Goal: Answer question/provide support

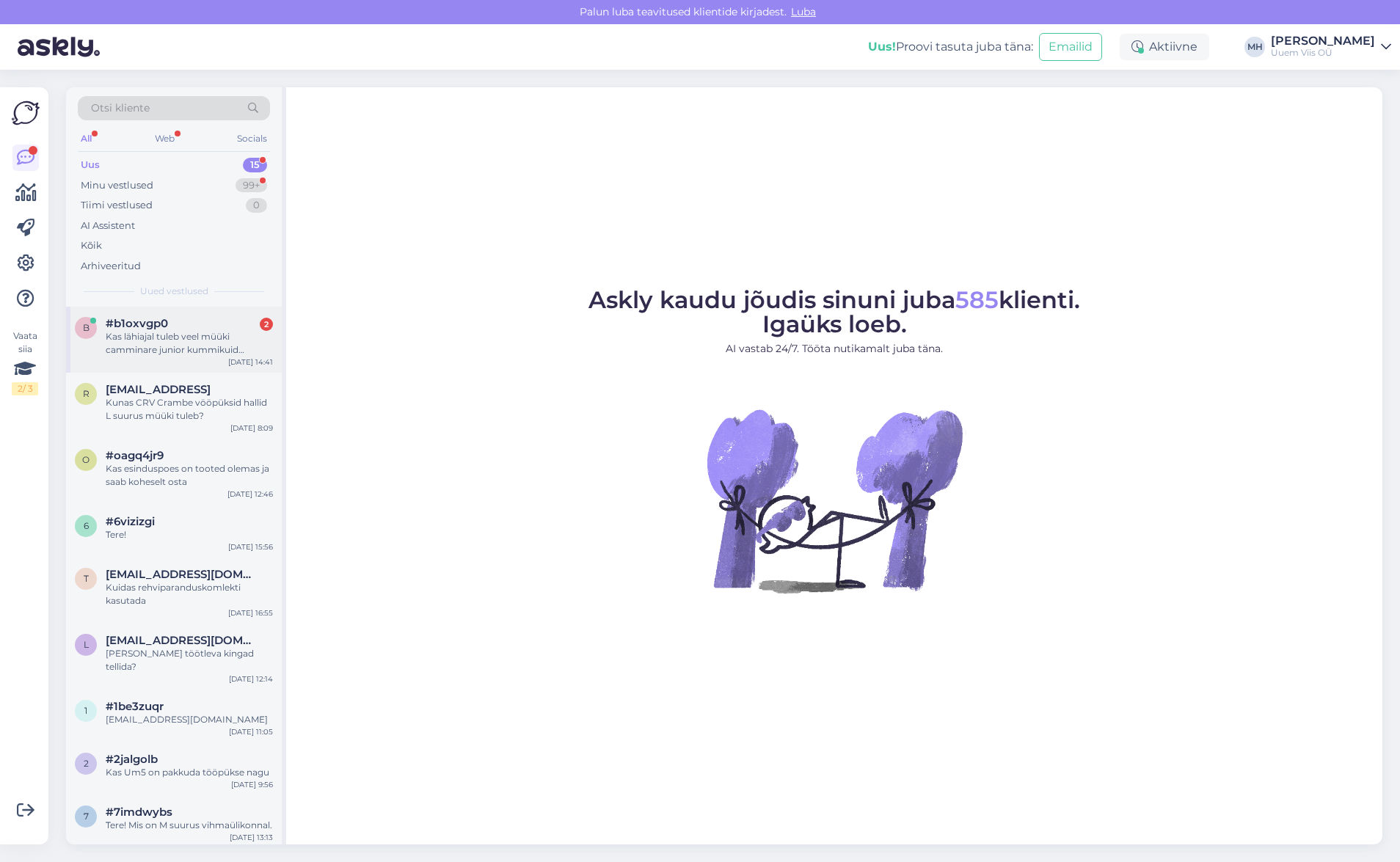
click at [209, 357] on div "b #b1oxvgp0 2 Kas lähiajal tuleb veel müüki camminare junior kummikuid suuruseg…" at bounding box center [173, 339] width 216 height 66
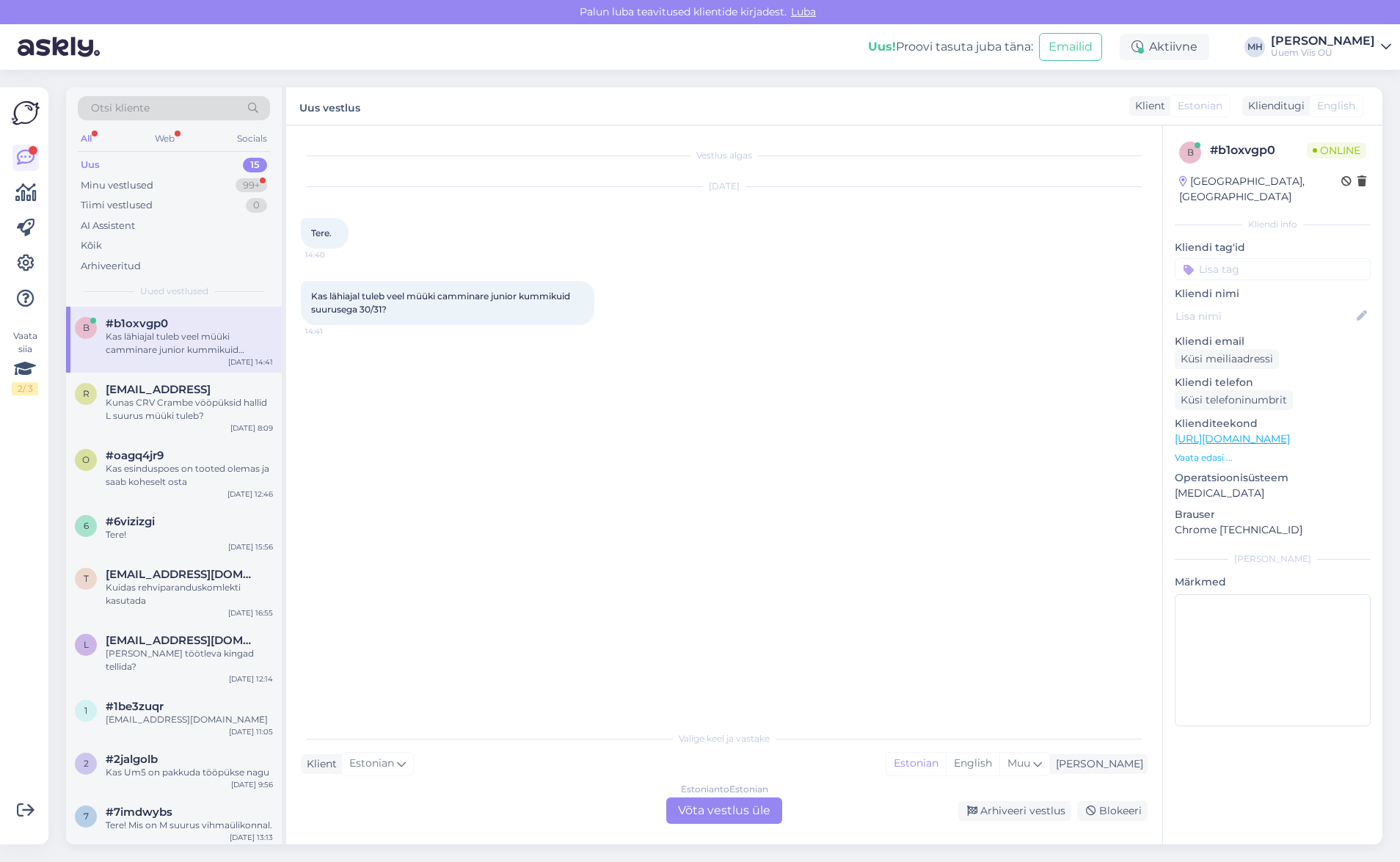
click at [719, 817] on div "Estonian to Estonian Võta vestlus üle" at bounding box center [724, 810] width 116 height 27
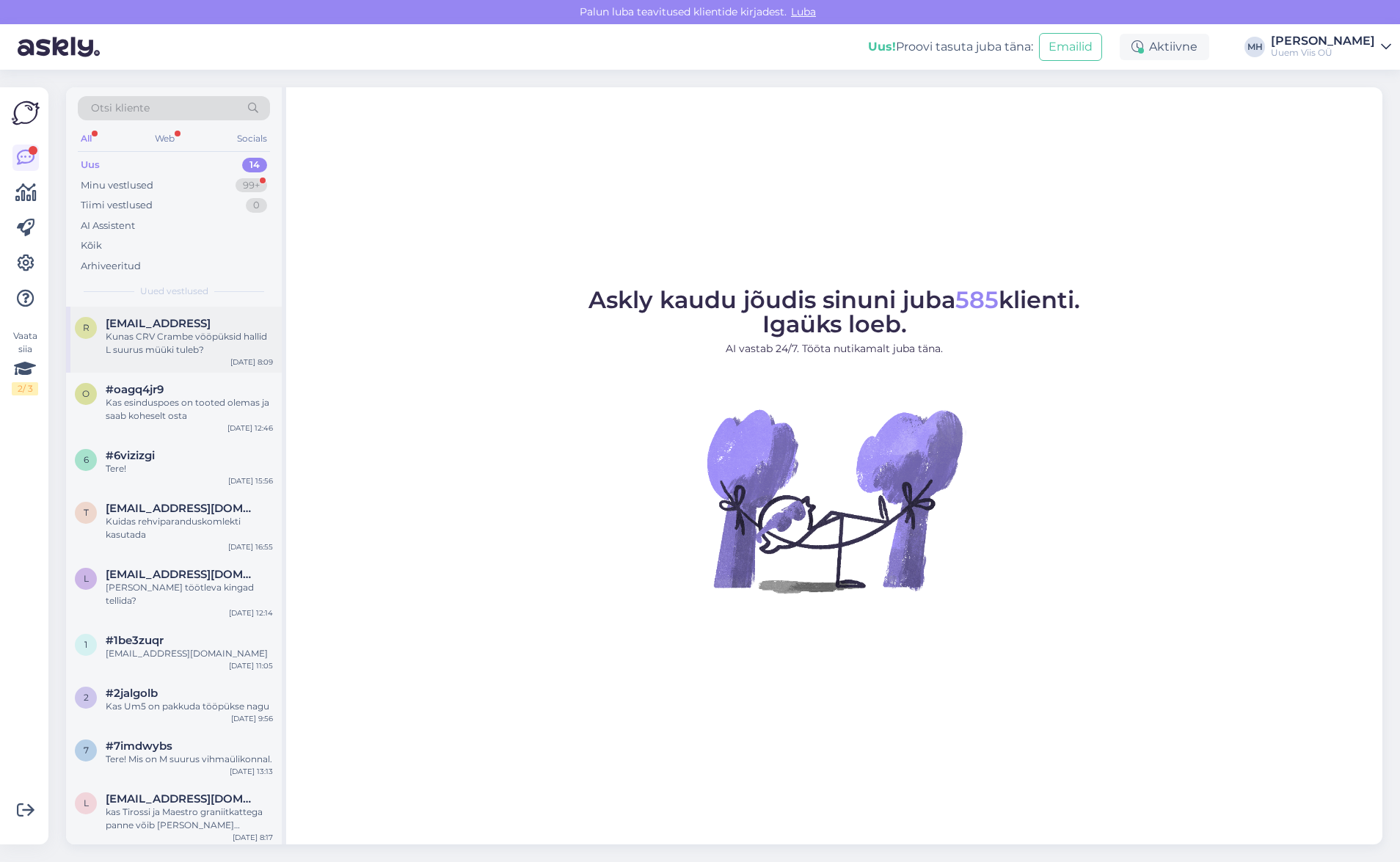
click at [216, 357] on div "r raimpz0@gmail.gom Kunas CRV Crambe vööpüksid hallid L suurus müüki tuleb? Aug…" at bounding box center [173, 339] width 216 height 66
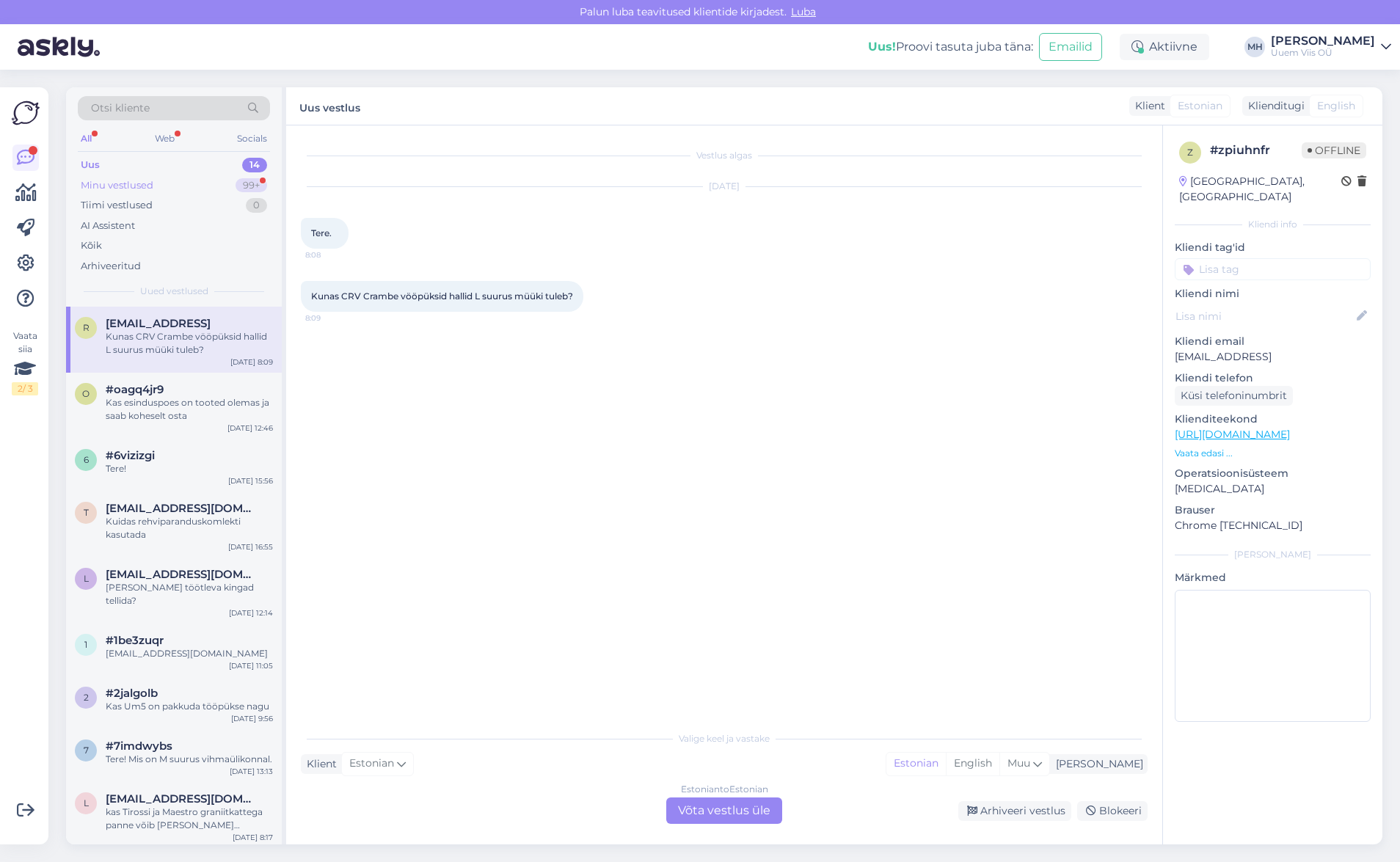
click at [176, 177] on div "Minu vestlused 99+" at bounding box center [173, 185] width 192 height 21
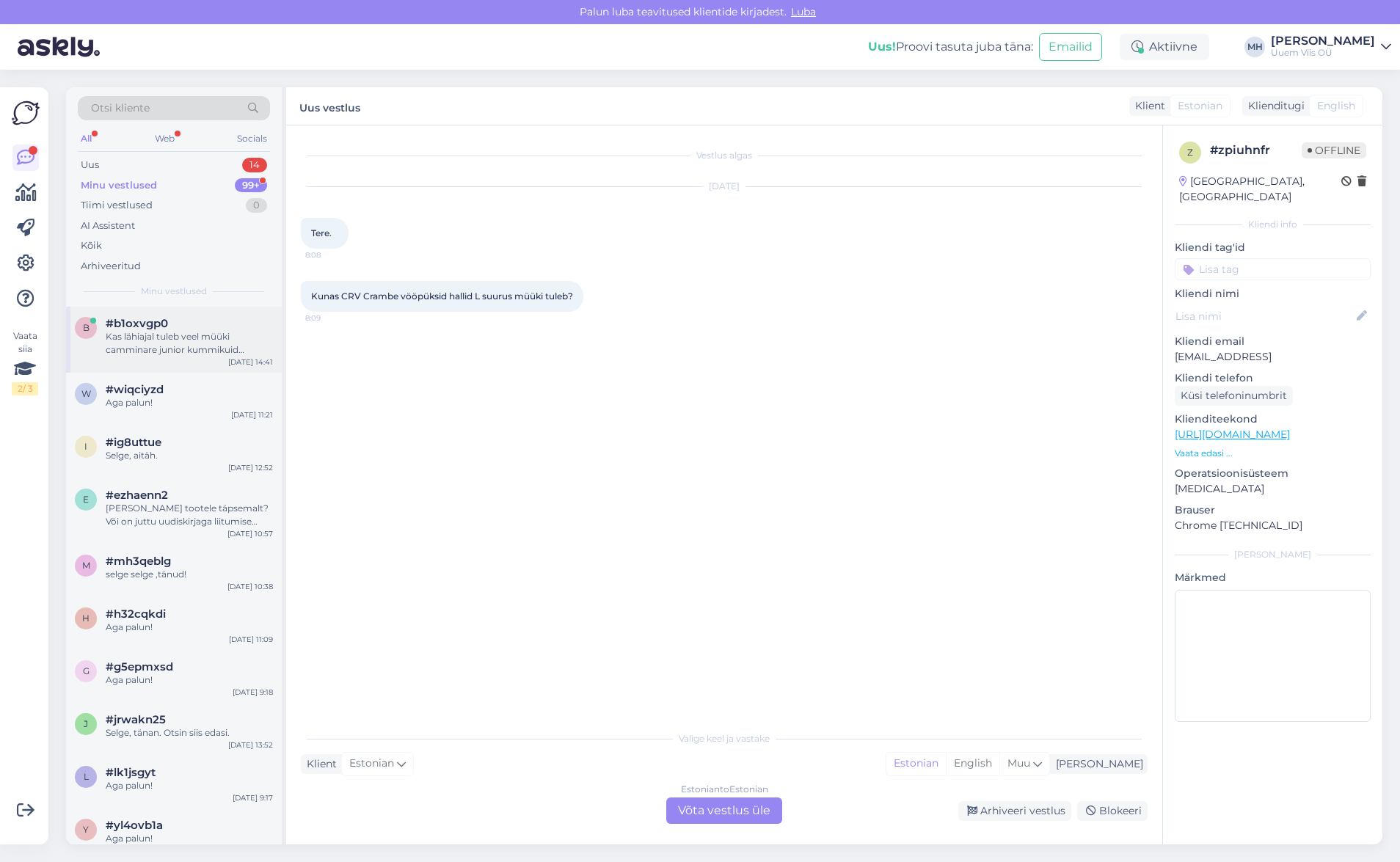
click at [192, 353] on div "Kas lähiajal tuleb veel müüki camminare junior kummikuid suurusega 30/31?" at bounding box center [189, 343] width 167 height 27
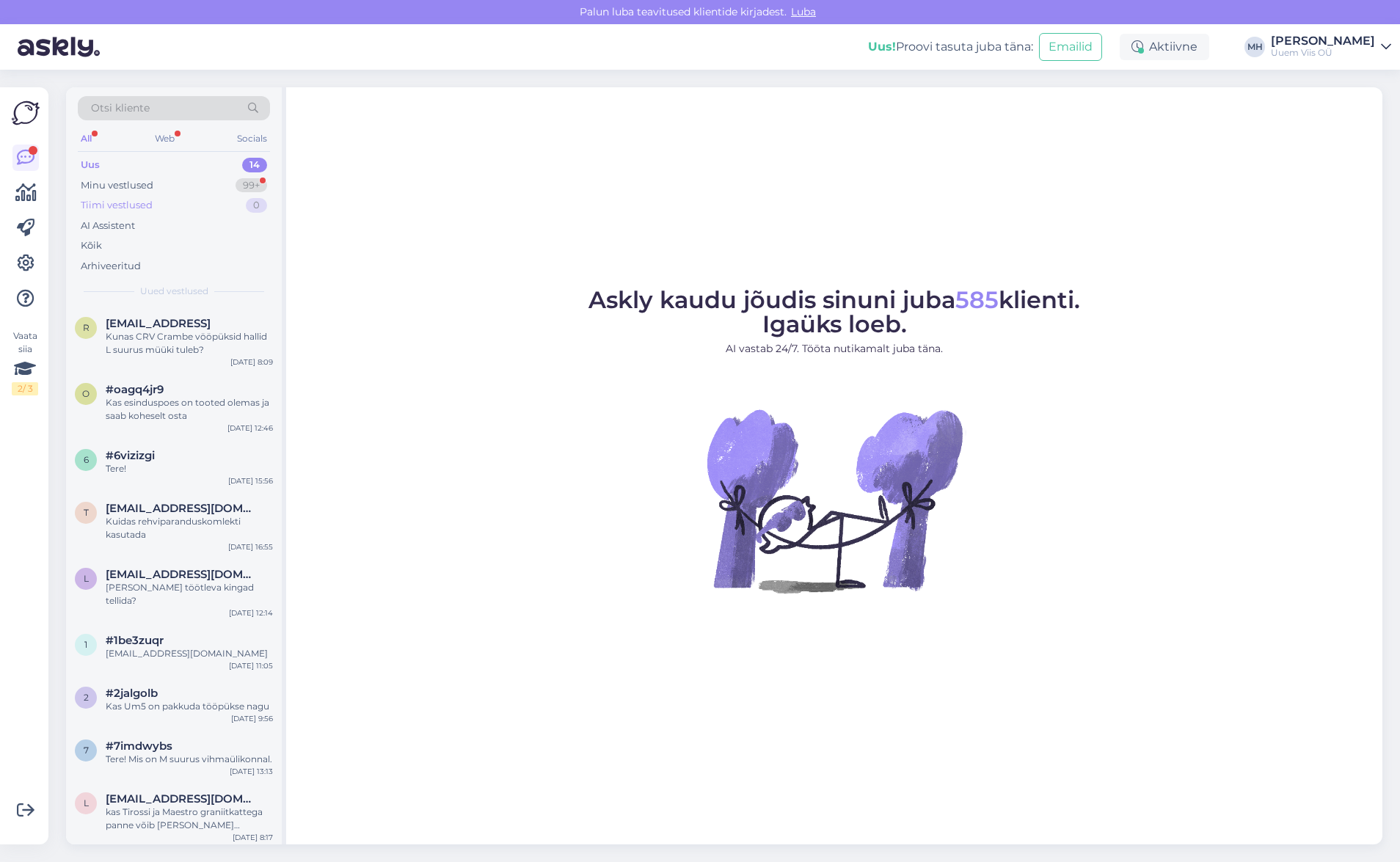
click at [135, 200] on div "Tiimi vestlused" at bounding box center [116, 205] width 72 height 15
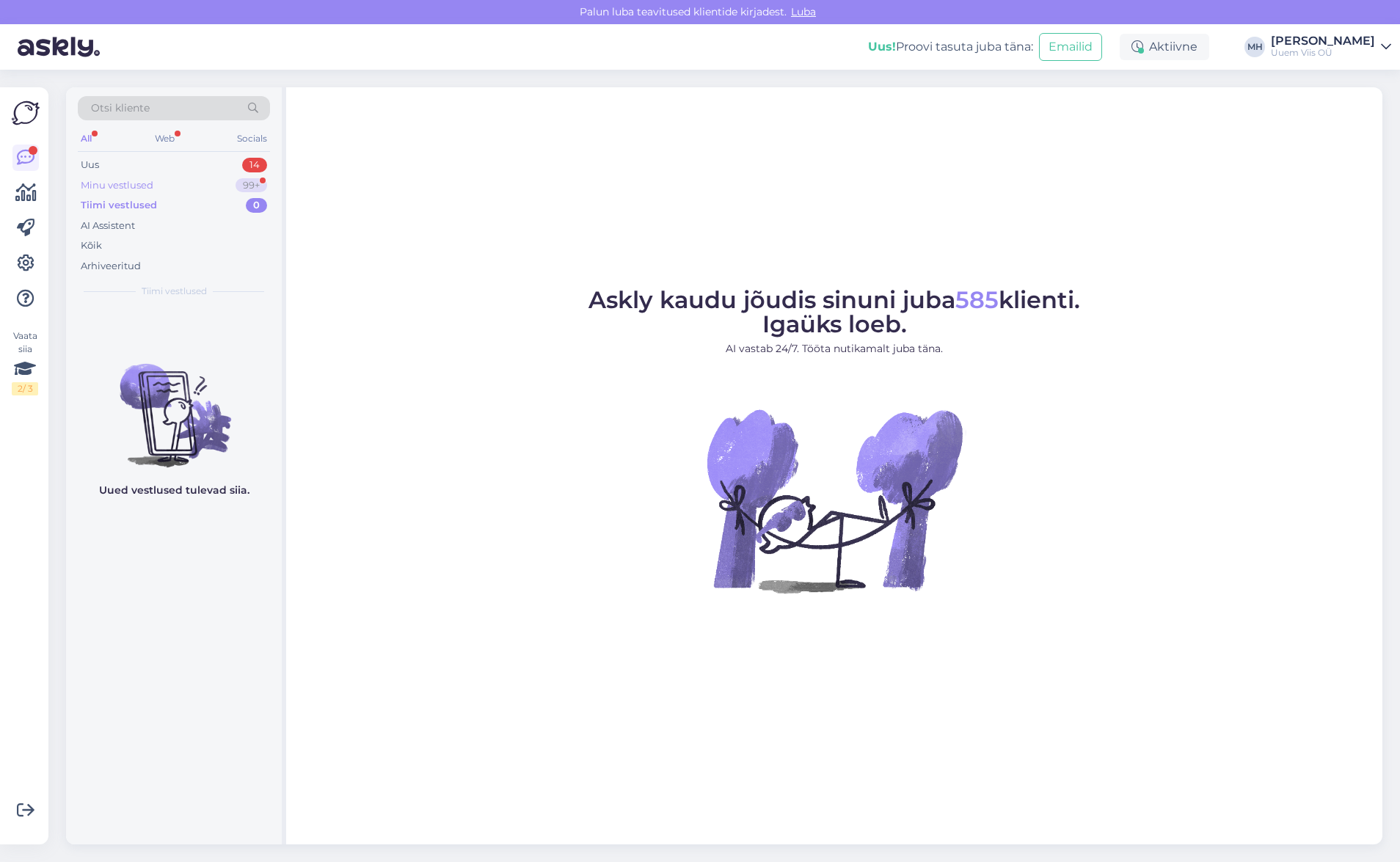
click at [143, 181] on div "Minu vestlused" at bounding box center [116, 185] width 73 height 15
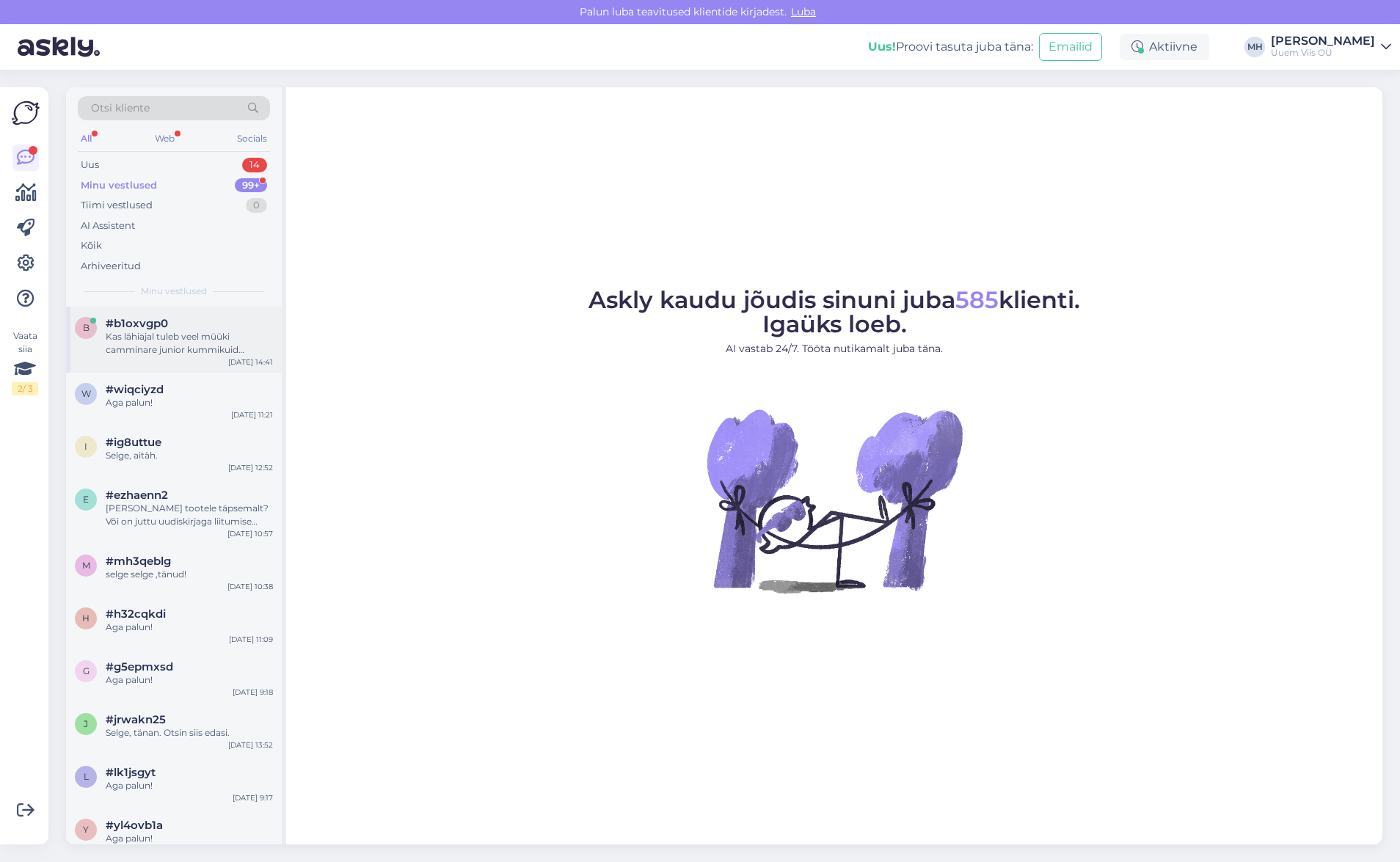
click at [210, 344] on div "Kas lähiajal tuleb veel müüki camminare junior kummikuid suurusega 30/31?" at bounding box center [189, 343] width 167 height 27
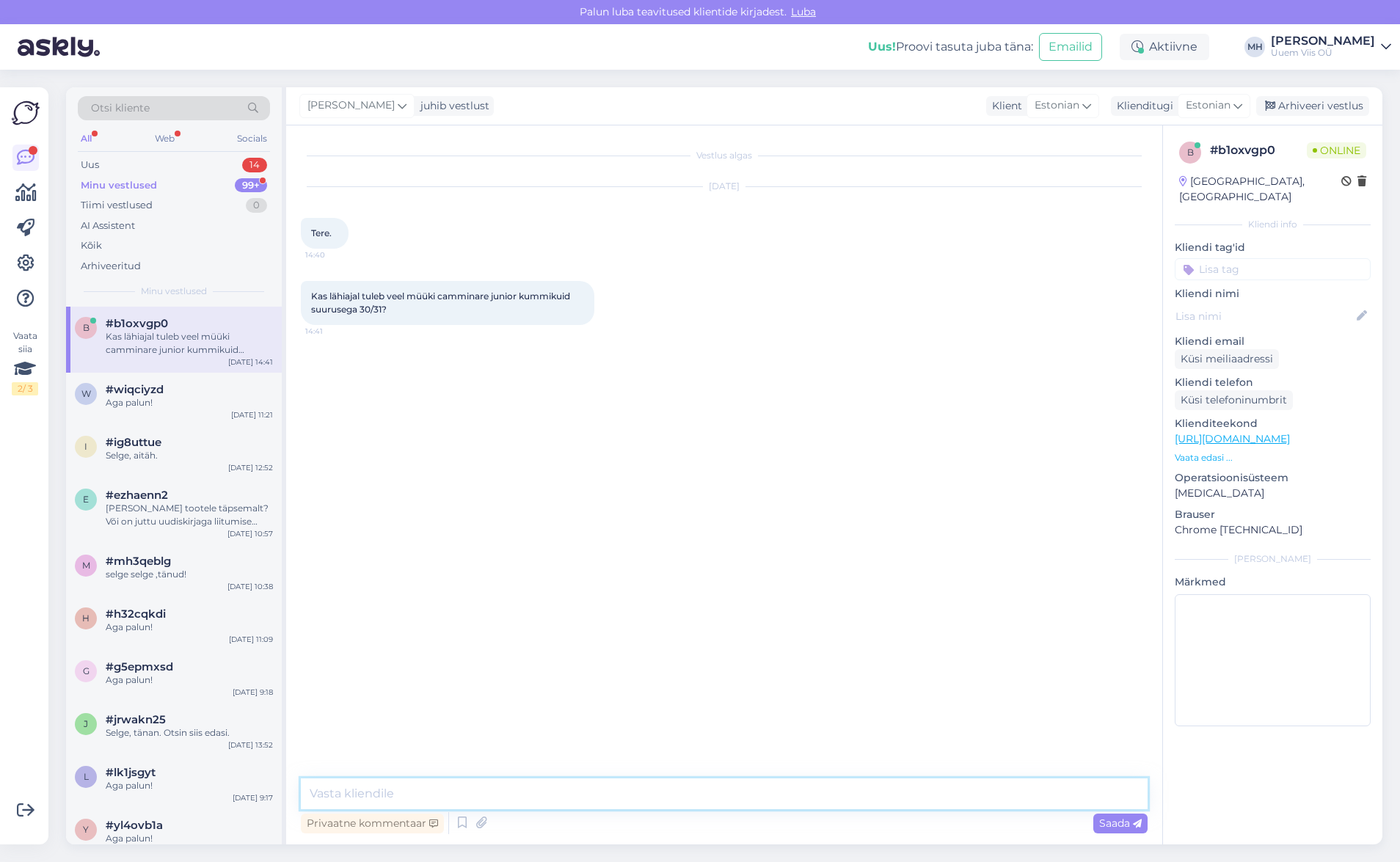
click at [593, 789] on textarea at bounding box center [725, 793] width 847 height 31
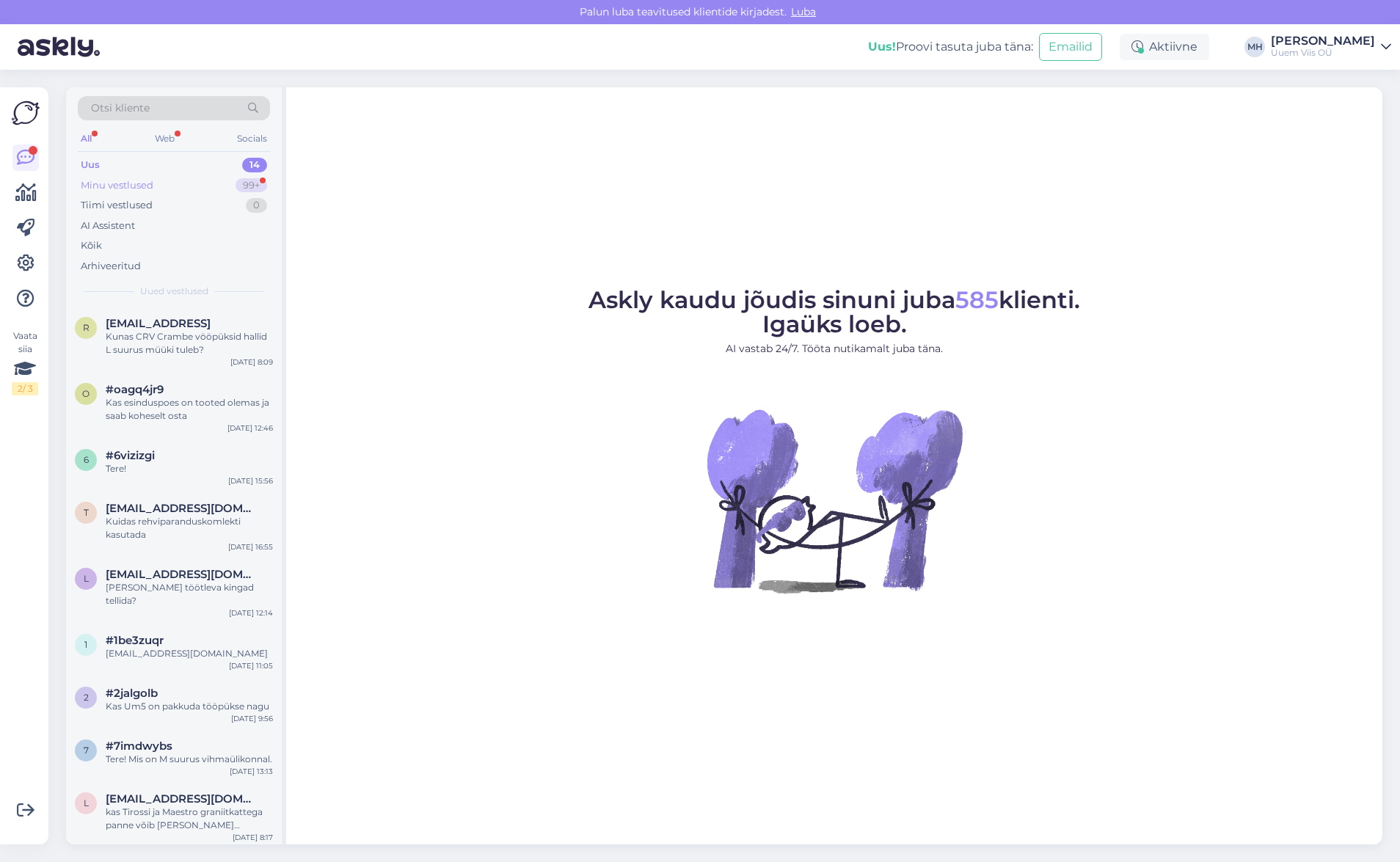
click at [114, 179] on div "Minu vestlused" at bounding box center [116, 185] width 73 height 15
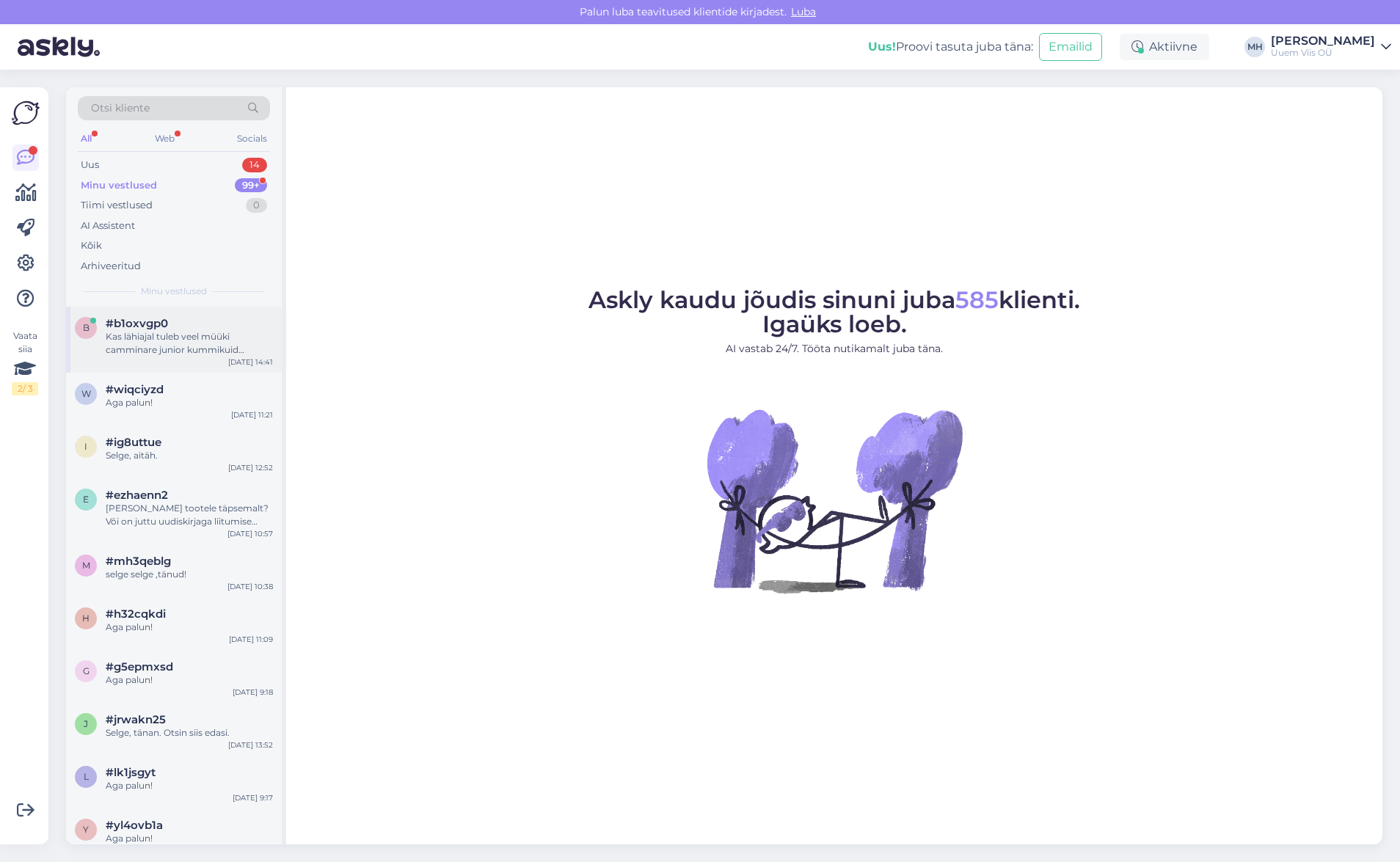
click at [181, 349] on div "Kas lähiajal tuleb veel müüki camminare junior kummikuid suurusega 30/31?" at bounding box center [189, 343] width 167 height 27
